Goal: Use online tool/utility: Utilize a website feature to perform a specific function

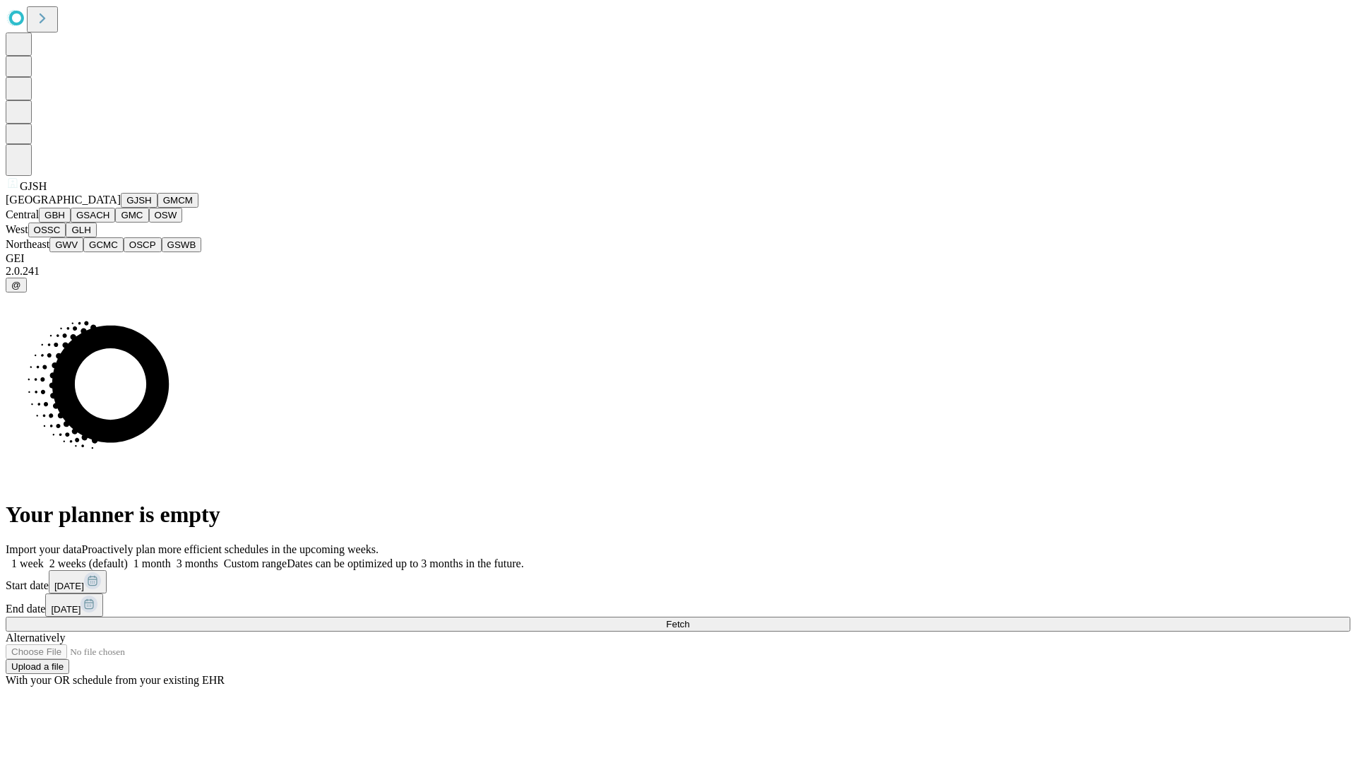
click at [121, 208] on button "GJSH" at bounding box center [139, 200] width 37 height 15
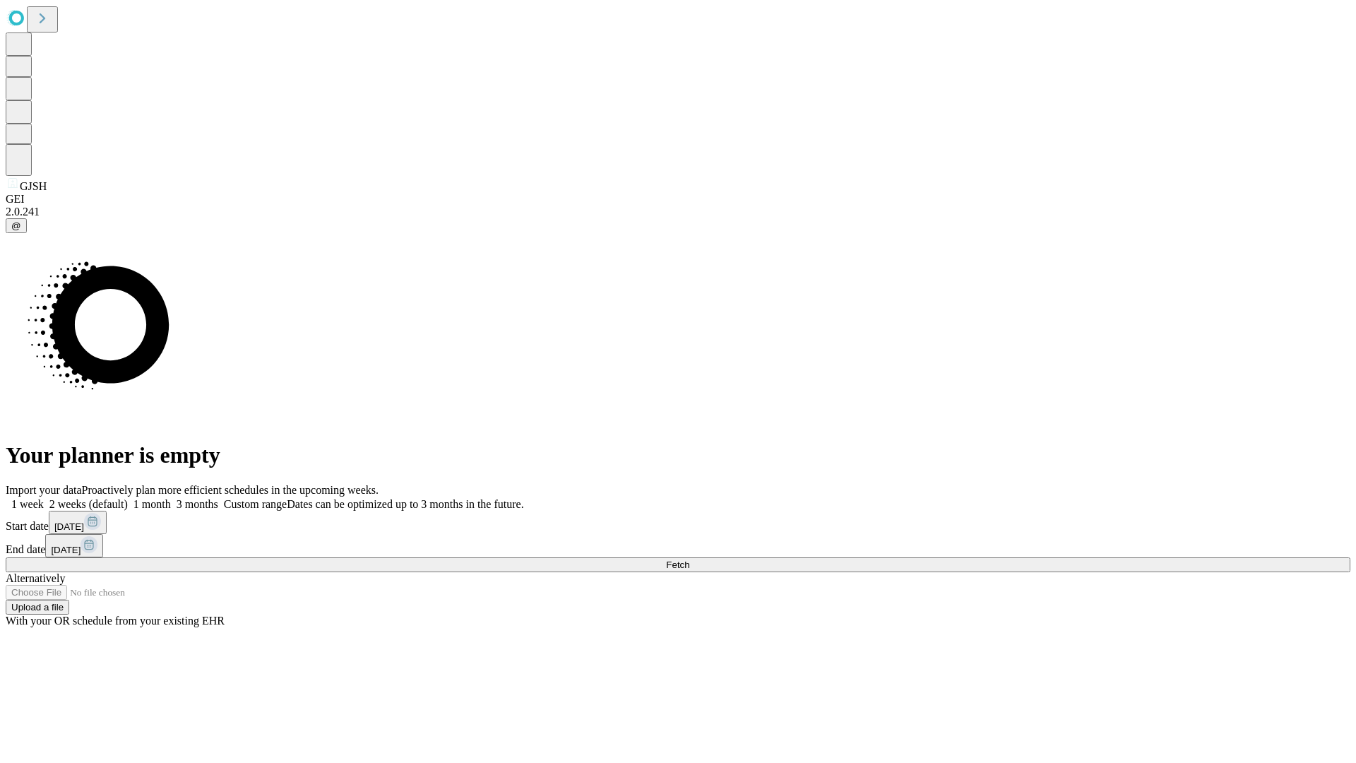
click at [171, 498] on label "1 month" at bounding box center [149, 504] width 43 height 12
click at [690, 560] on span "Fetch" at bounding box center [677, 565] width 23 height 11
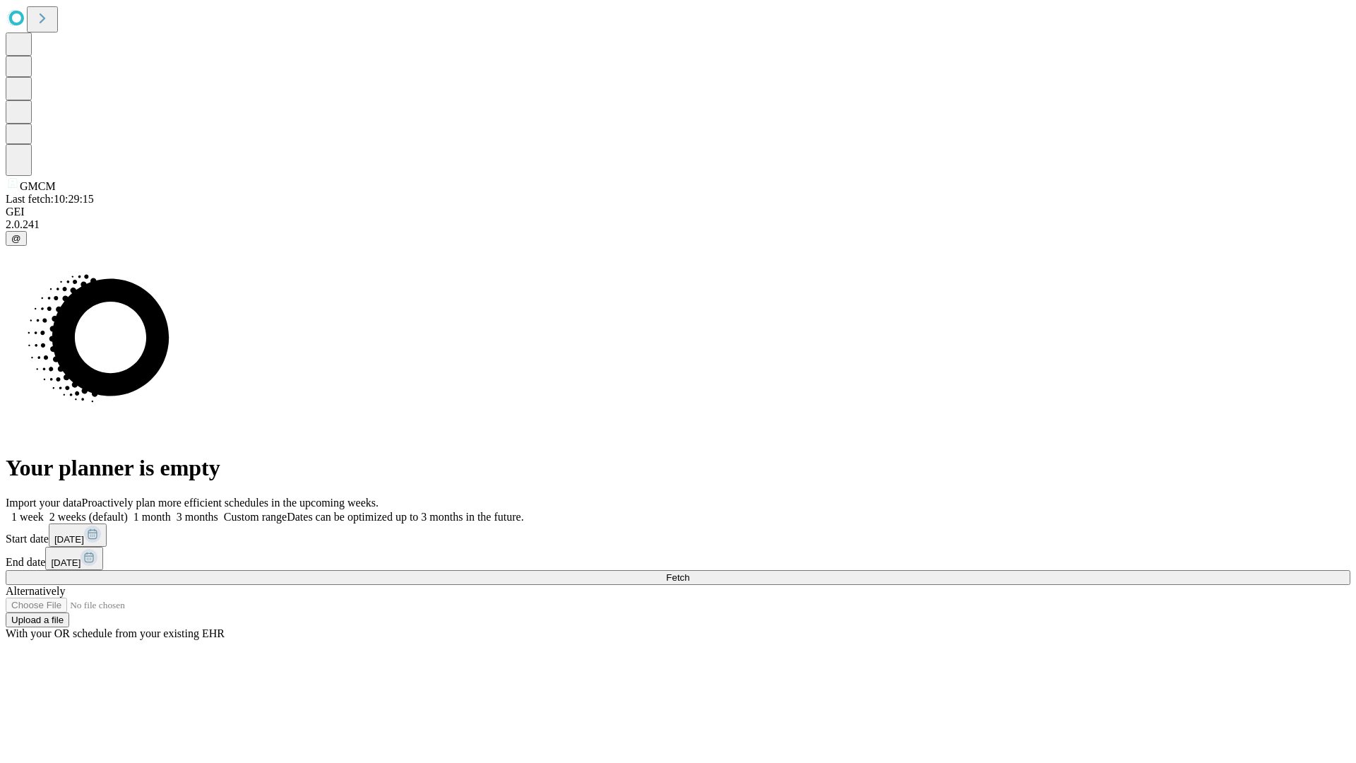
click at [171, 511] on label "1 month" at bounding box center [149, 517] width 43 height 12
click at [690, 572] on span "Fetch" at bounding box center [677, 577] width 23 height 11
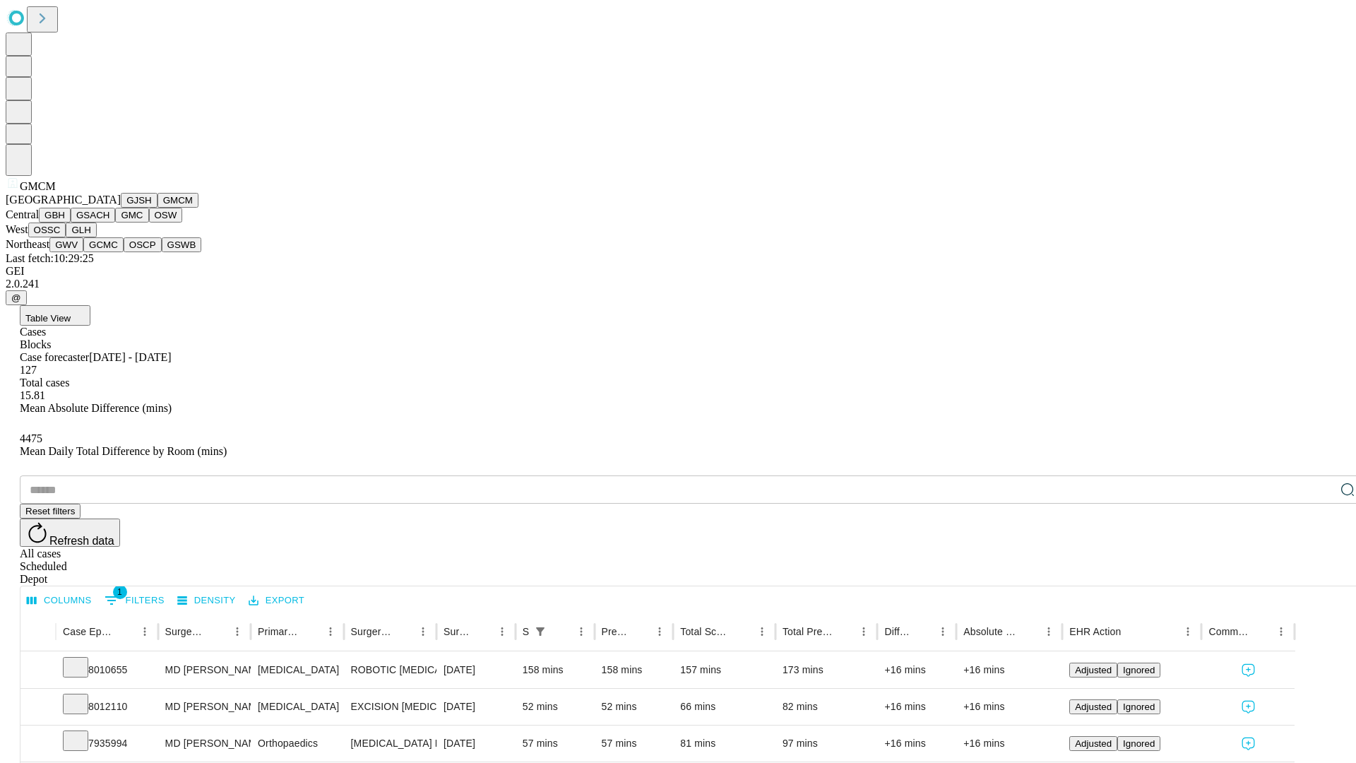
click at [71, 223] on button "GBH" at bounding box center [55, 215] width 32 height 15
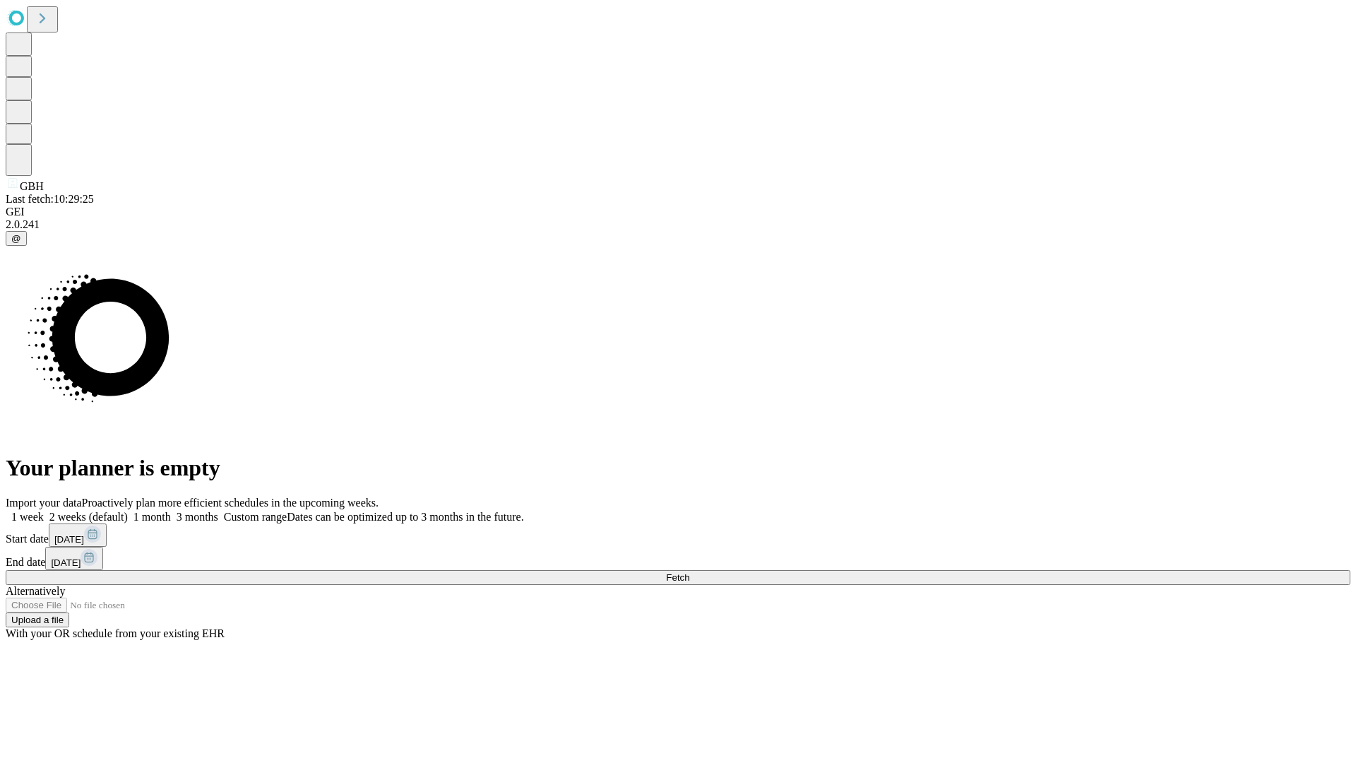
click at [171, 511] on label "1 month" at bounding box center [149, 517] width 43 height 12
click at [690, 572] on span "Fetch" at bounding box center [677, 577] width 23 height 11
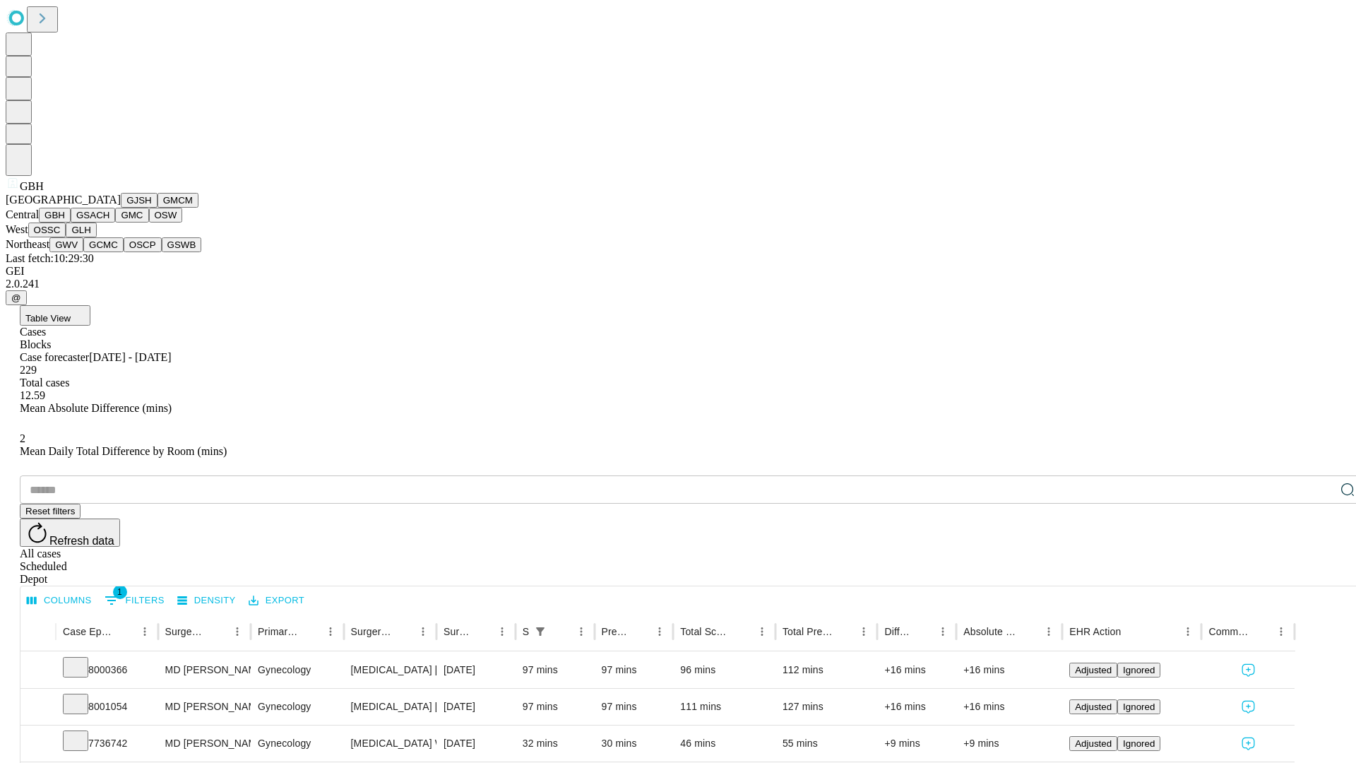
click at [110, 223] on button "GSACH" at bounding box center [93, 215] width 45 height 15
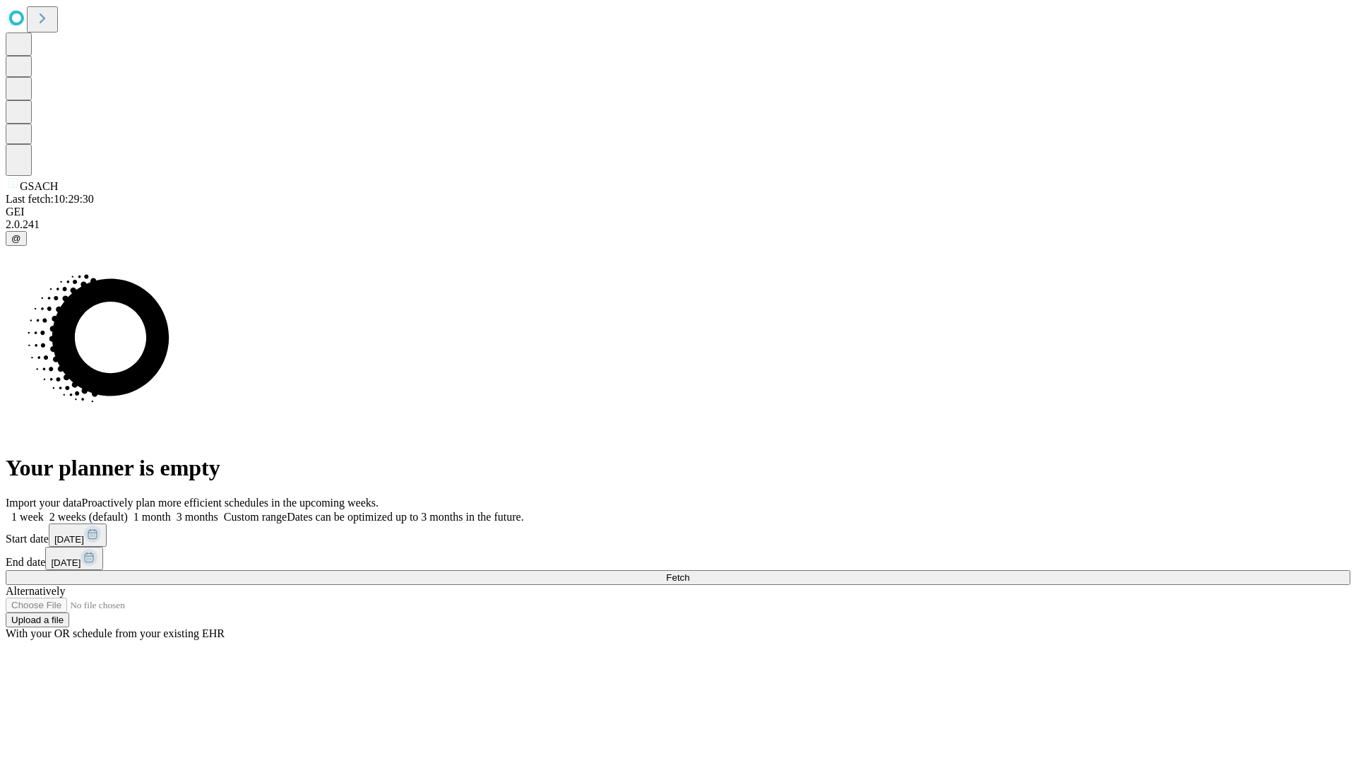
click at [171, 511] on label "1 month" at bounding box center [149, 517] width 43 height 12
click at [690, 572] on span "Fetch" at bounding box center [677, 577] width 23 height 11
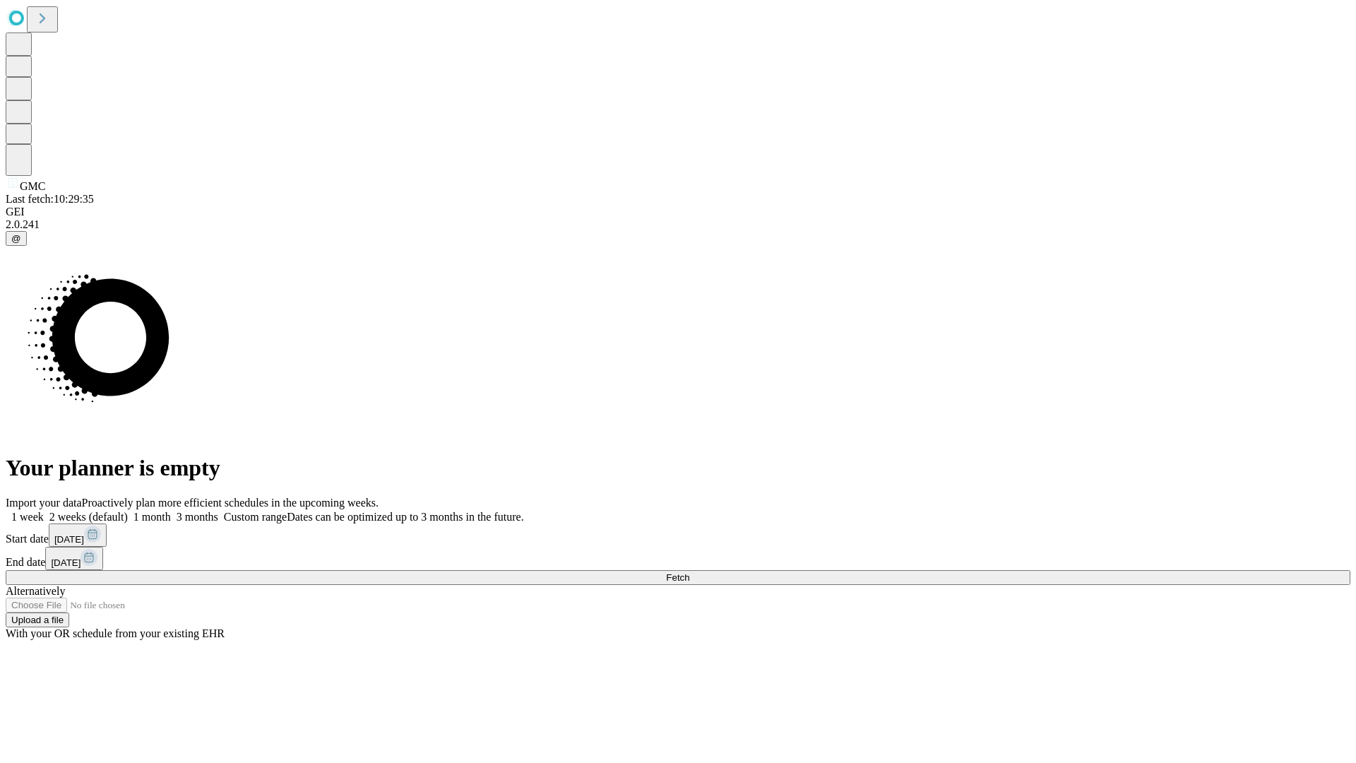
click at [690, 572] on span "Fetch" at bounding box center [677, 577] width 23 height 11
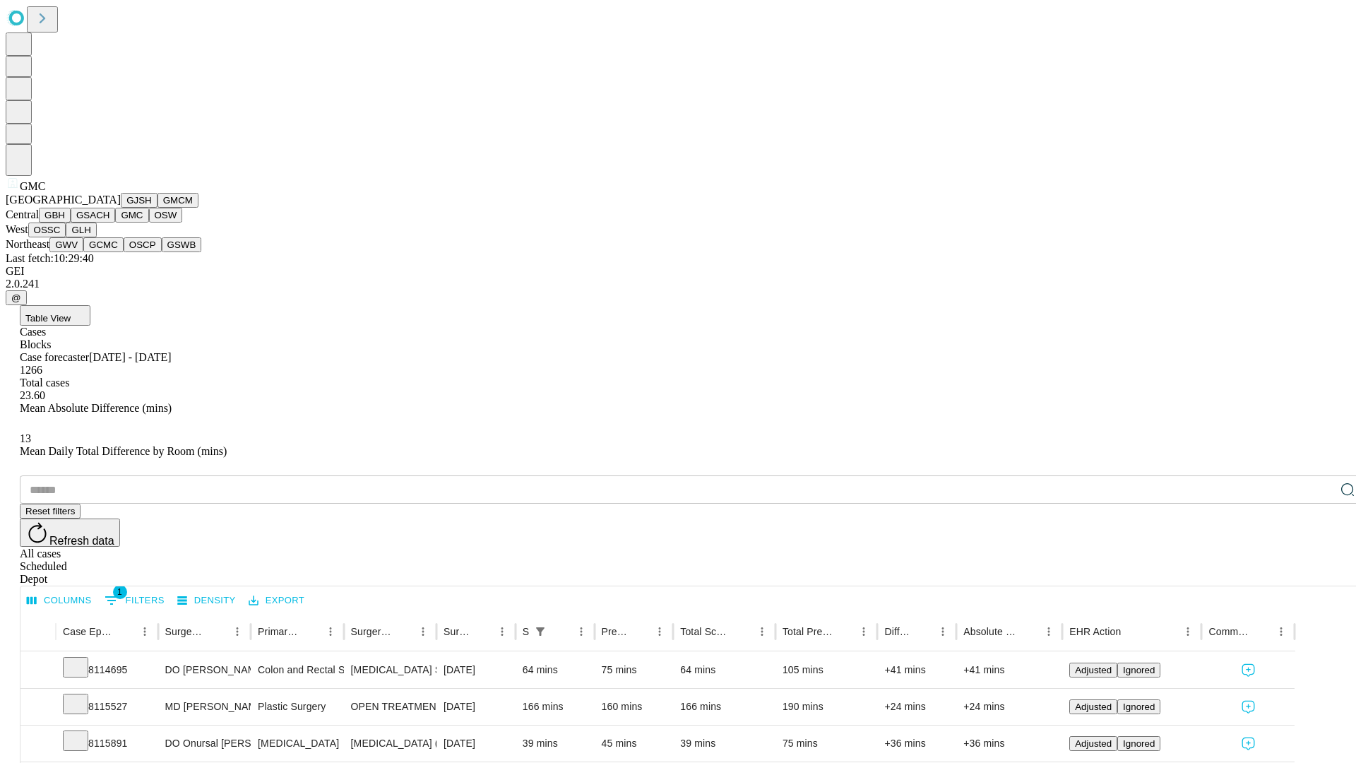
click at [149, 223] on button "OSW" at bounding box center [166, 215] width 34 height 15
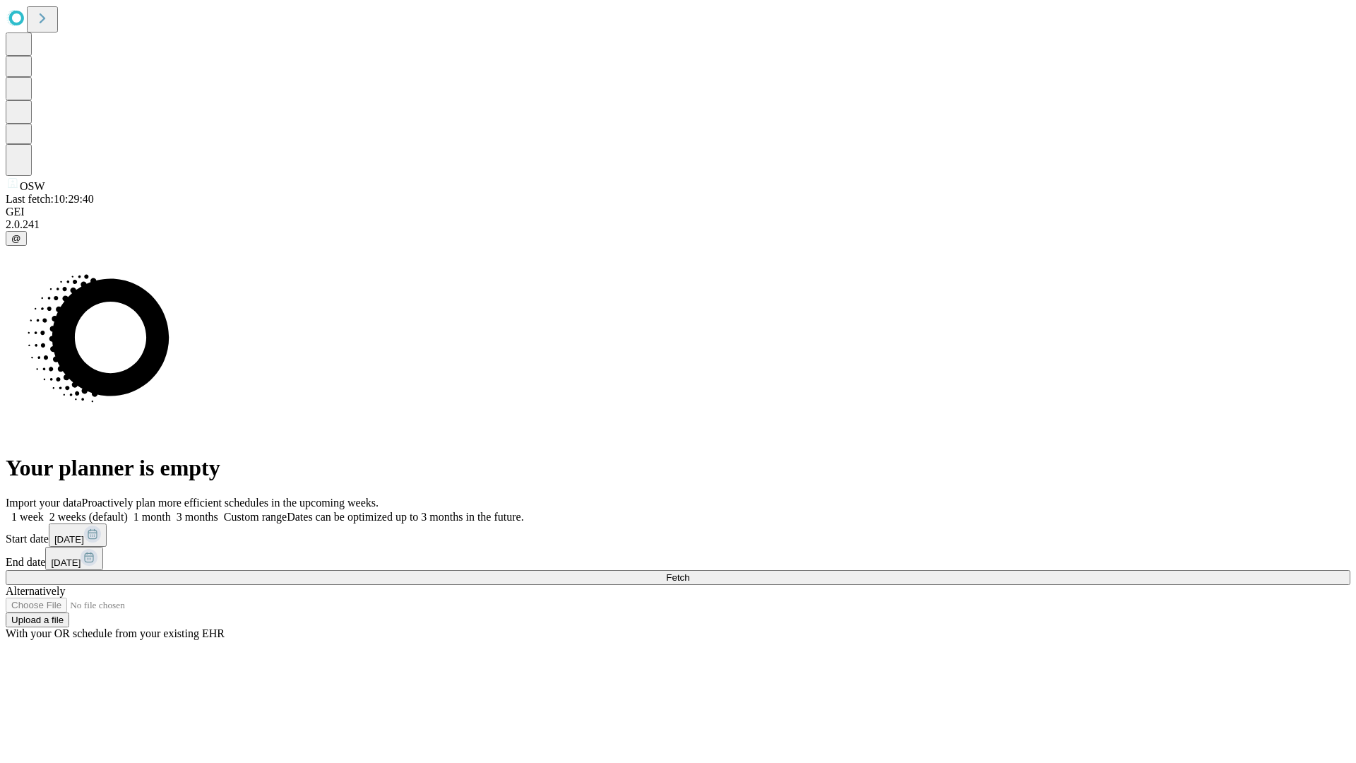
click at [171, 511] on label "1 month" at bounding box center [149, 517] width 43 height 12
click at [690, 572] on span "Fetch" at bounding box center [677, 577] width 23 height 11
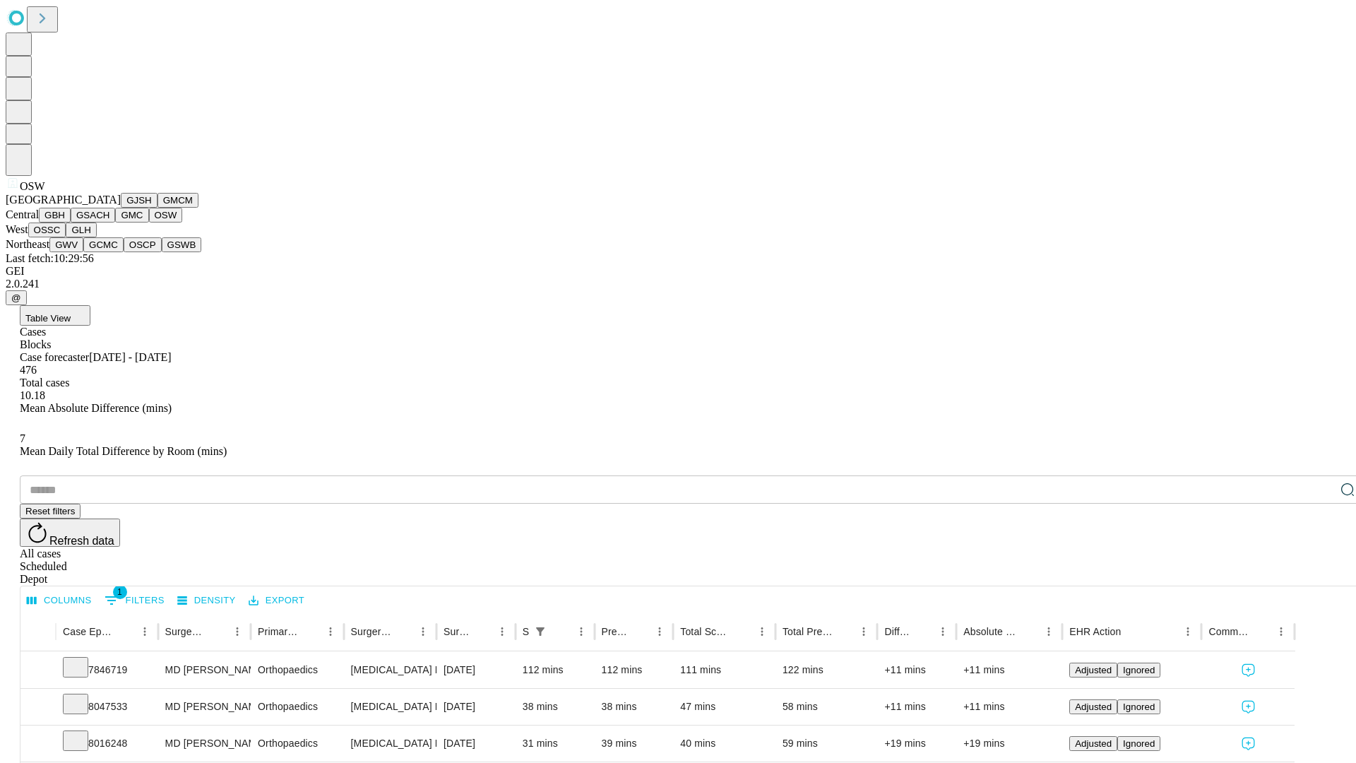
click at [66, 237] on button "OSSC" at bounding box center [47, 230] width 38 height 15
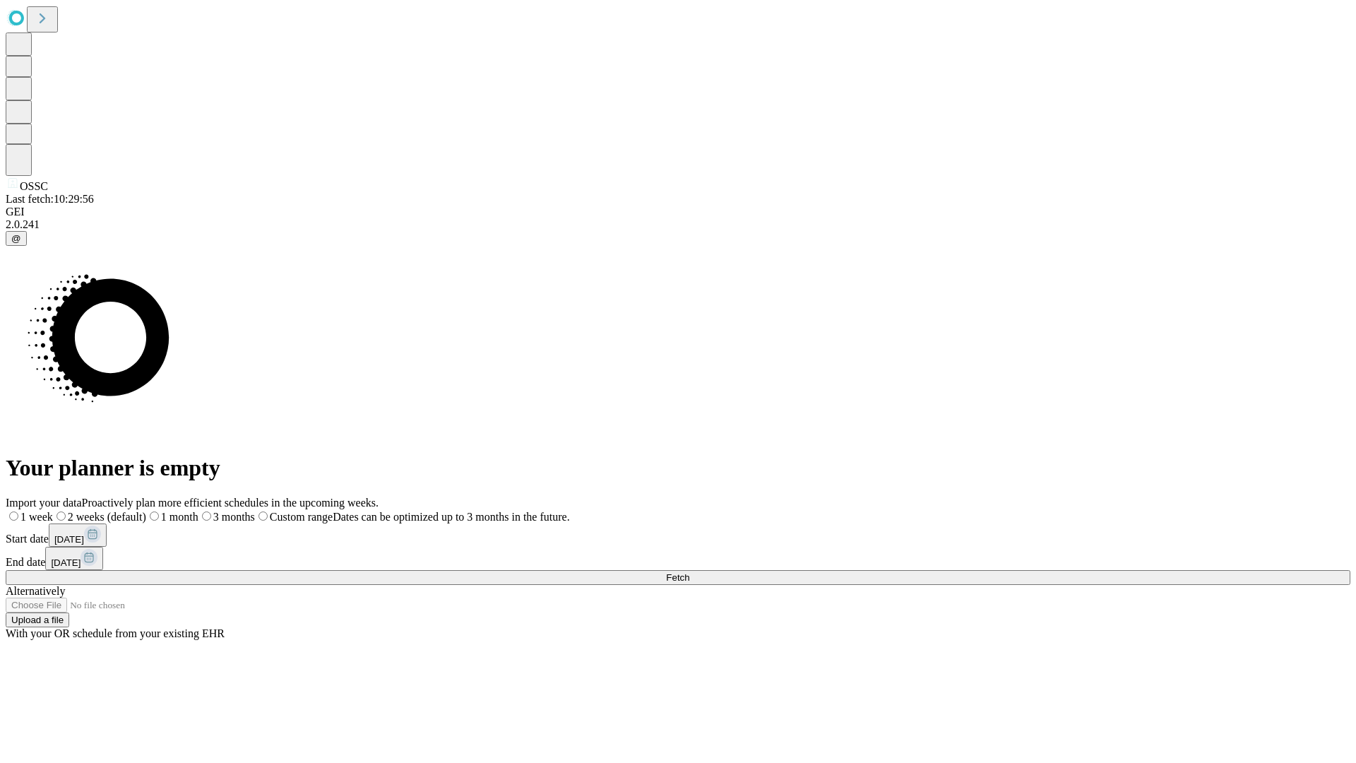
click at [199, 511] on label "1 month" at bounding box center [172, 517] width 52 height 12
click at [690, 572] on span "Fetch" at bounding box center [677, 577] width 23 height 11
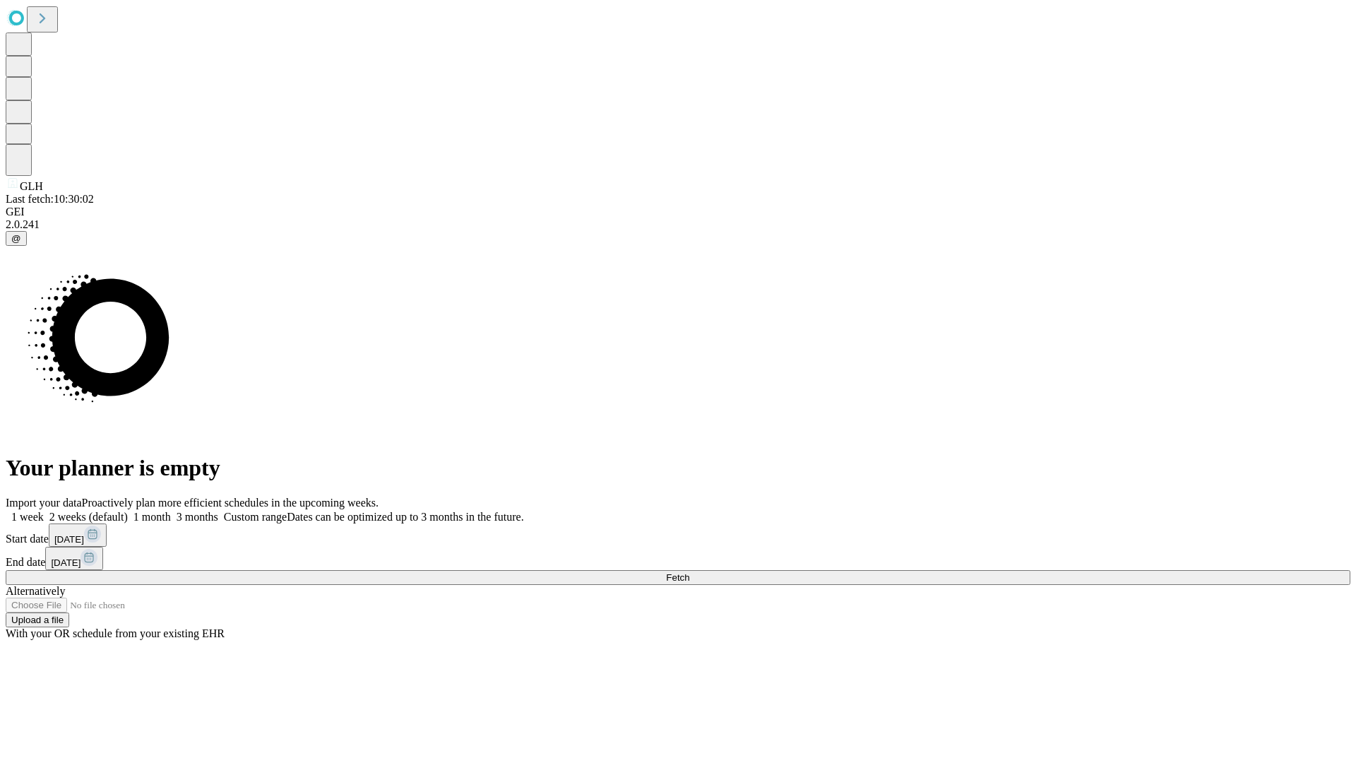
click at [690, 572] on span "Fetch" at bounding box center [677, 577] width 23 height 11
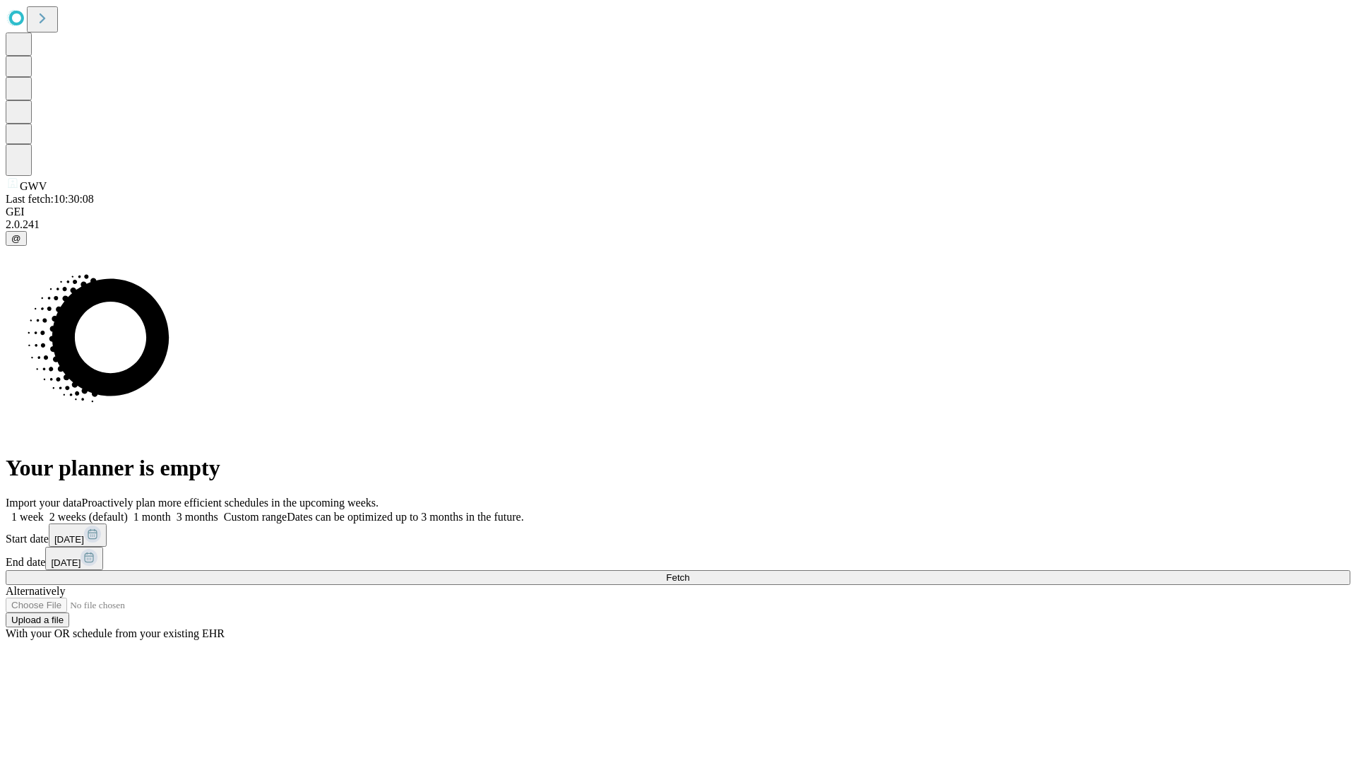
click at [171, 511] on label "1 month" at bounding box center [149, 517] width 43 height 12
click at [690, 572] on span "Fetch" at bounding box center [677, 577] width 23 height 11
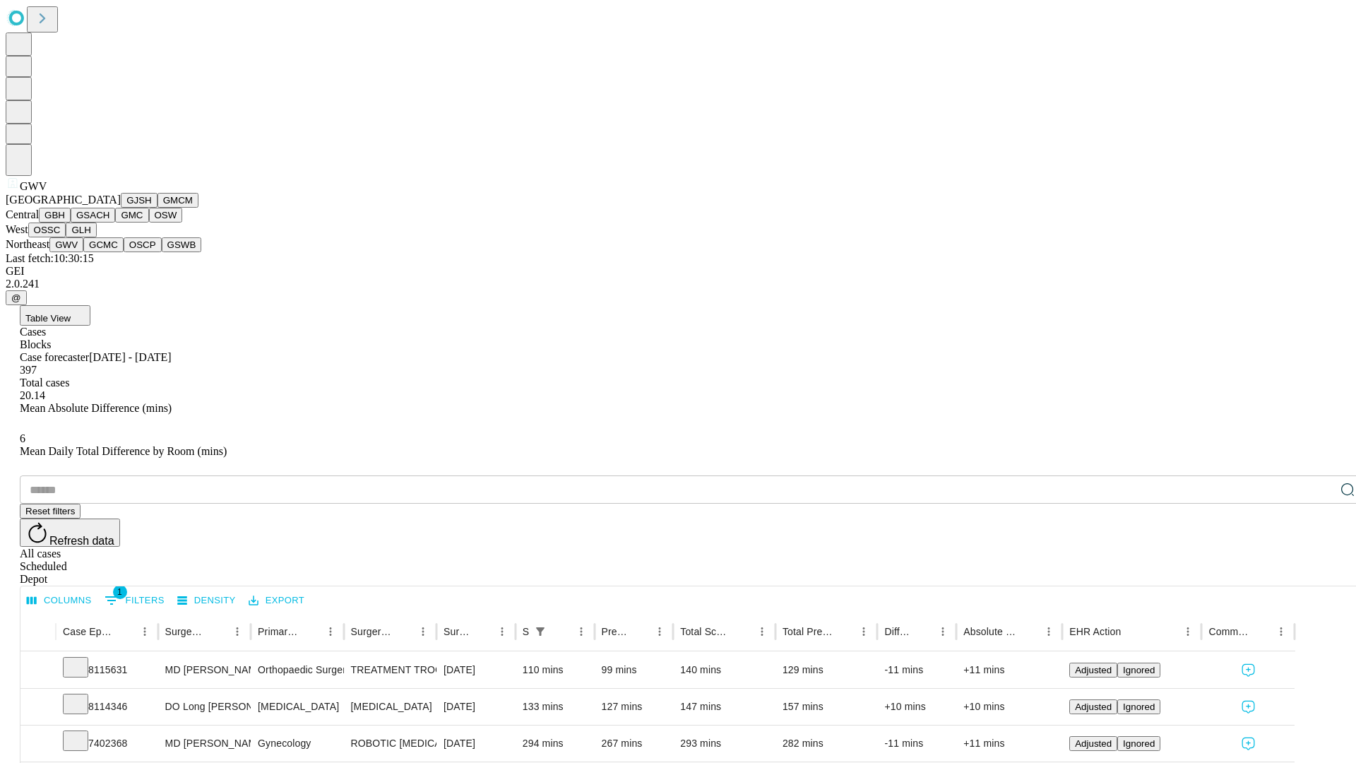
click at [110, 252] on button "GCMC" at bounding box center [103, 244] width 40 height 15
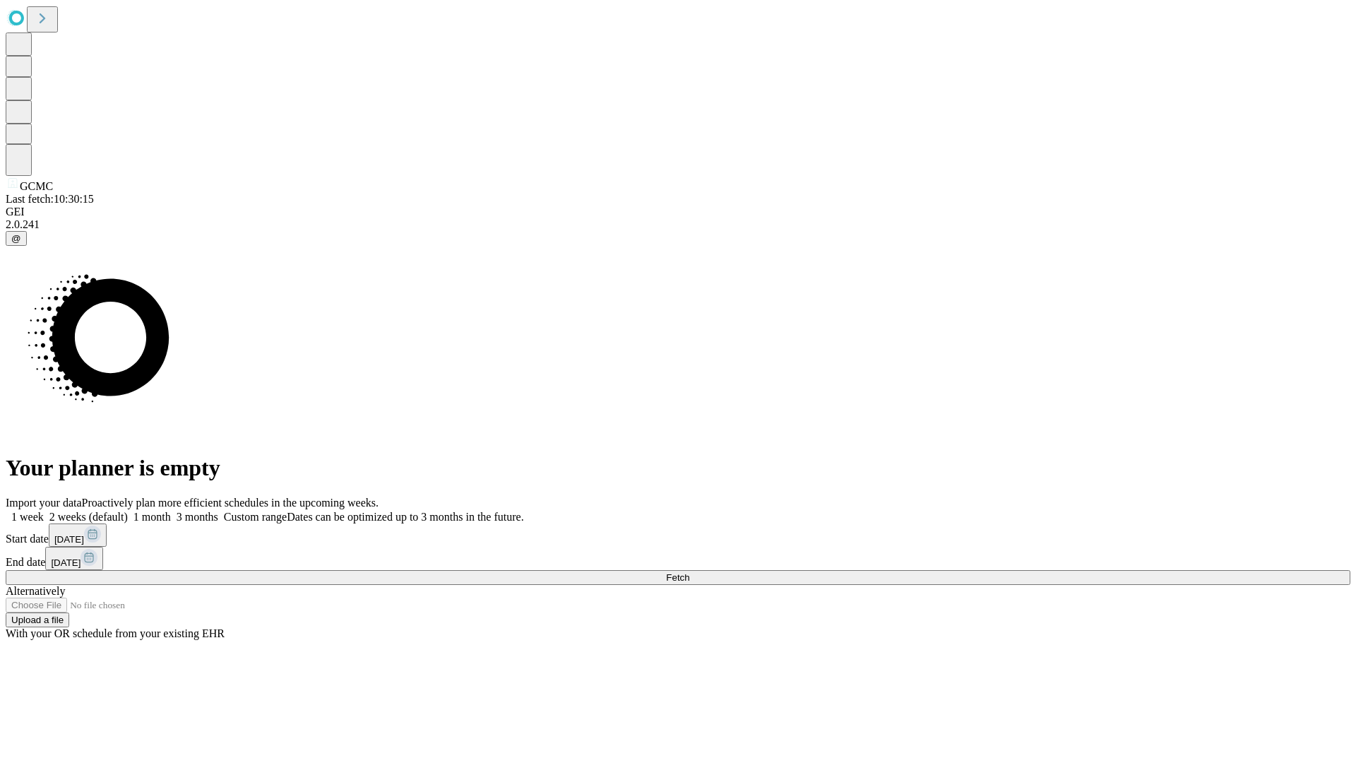
click at [171, 511] on label "1 month" at bounding box center [149, 517] width 43 height 12
click at [690, 572] on span "Fetch" at bounding box center [677, 577] width 23 height 11
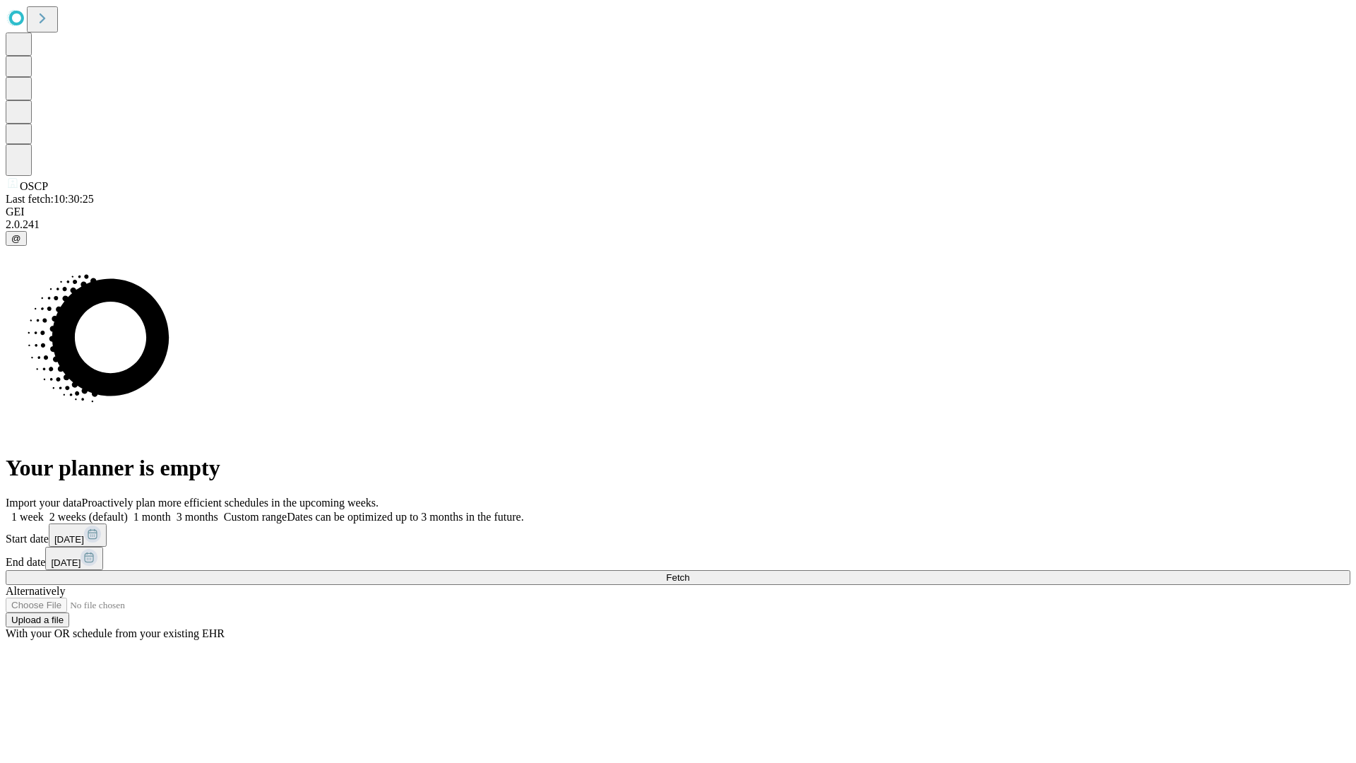
click at [171, 511] on label "1 month" at bounding box center [149, 517] width 43 height 12
click at [690, 572] on span "Fetch" at bounding box center [677, 577] width 23 height 11
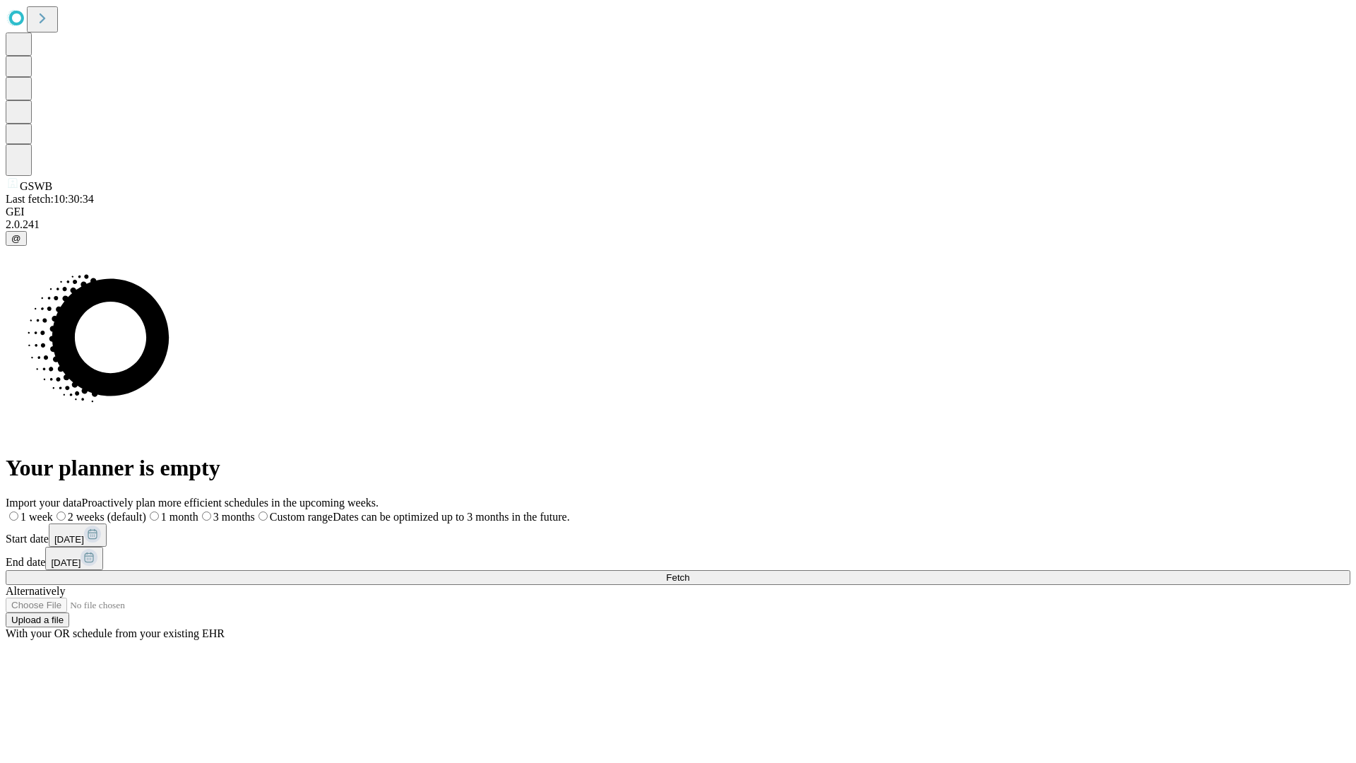
click at [690, 572] on span "Fetch" at bounding box center [677, 577] width 23 height 11
